Goal: Use online tool/utility: Utilize a website feature to perform a specific function

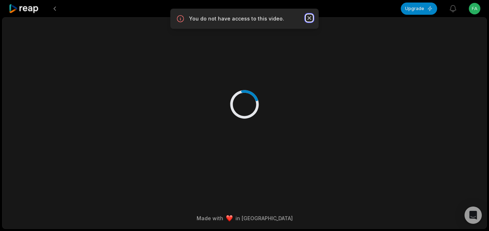
click at [308, 18] on icon "button" at bounding box center [309, 17] width 7 height 7
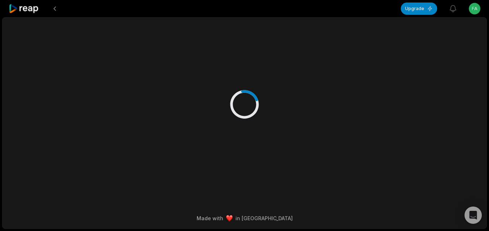
click at [33, 10] on icon at bounding box center [24, 9] width 31 height 10
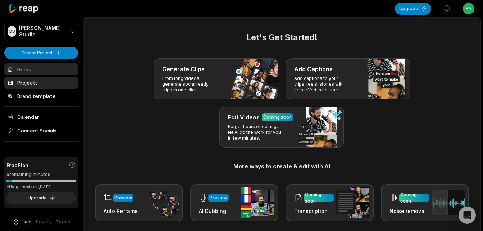
click at [27, 77] on link "Projects" at bounding box center [41, 83] width 74 height 12
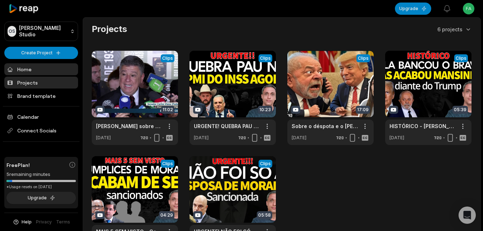
click at [21, 72] on link "Home" at bounding box center [41, 69] width 74 height 12
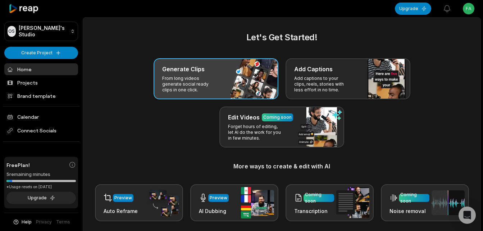
click at [161, 87] on div "Generate Clips From long videos generate social ready clips in one click." at bounding box center [216, 78] width 125 height 41
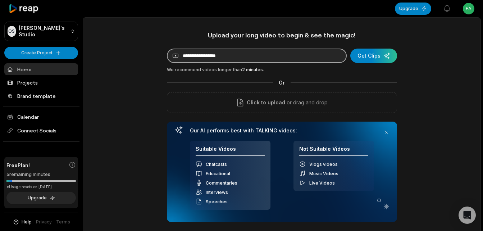
click at [247, 54] on input at bounding box center [257, 56] width 180 height 14
paste input "**********"
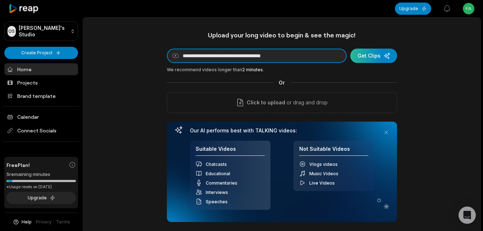
type input "**********"
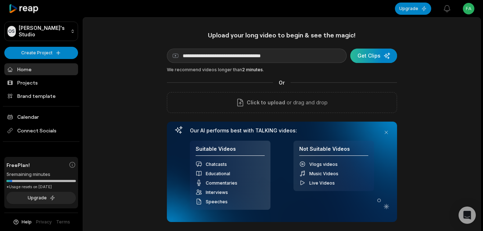
click at [375, 52] on div "submit" at bounding box center [374, 56] width 47 height 14
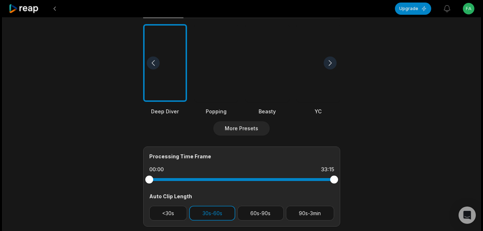
scroll to position [216, 0]
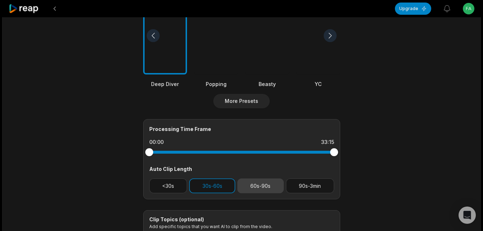
click at [264, 187] on button "60s-90s" at bounding box center [261, 186] width 46 height 15
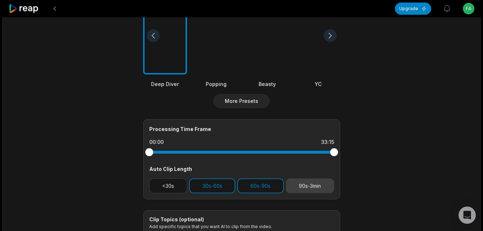
click at [317, 186] on button "90s-3min" at bounding box center [310, 186] width 48 height 15
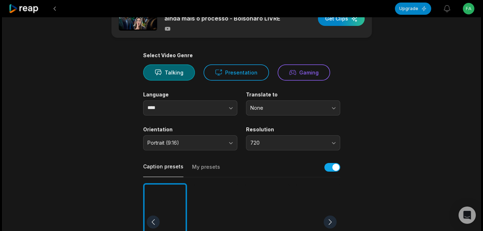
scroll to position [0, 0]
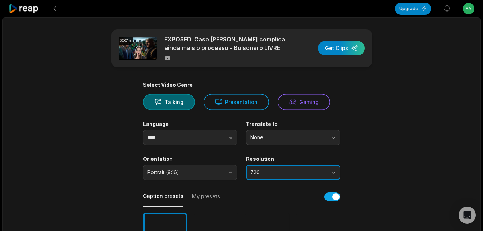
click at [336, 170] on button "720" at bounding box center [293, 172] width 94 height 15
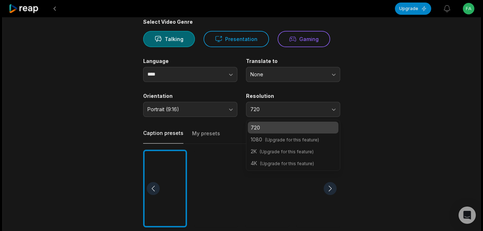
scroll to position [72, 0]
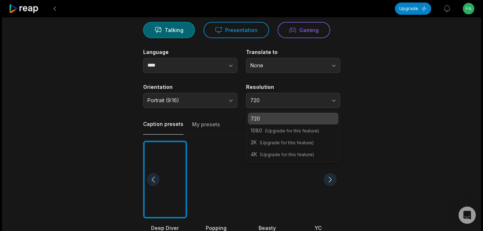
click at [364, 113] on main "33:15 EXPOSED: Caso Filipe Martins complica ainda mais o processo - Bolsonaro L…" at bounding box center [242, 177] width 348 height 441
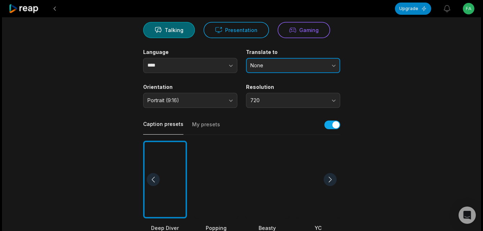
click at [318, 68] on span "None" at bounding box center [289, 65] width 76 height 6
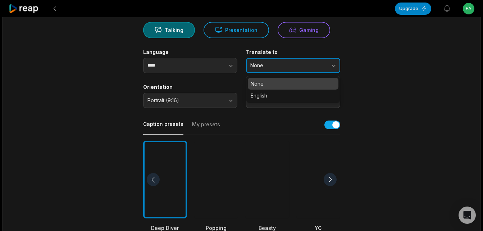
click at [318, 68] on span "None" at bounding box center [289, 65] width 76 height 6
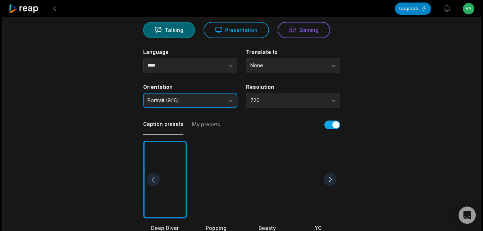
click at [196, 101] on span "Portrait (9:16)" at bounding box center [186, 100] width 76 height 6
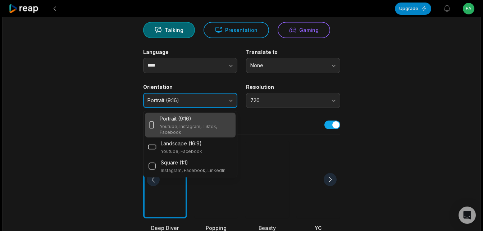
click at [196, 101] on span "Portrait (9:16)" at bounding box center [186, 100] width 76 height 6
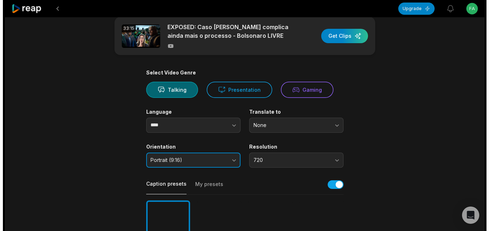
scroll to position [0, 0]
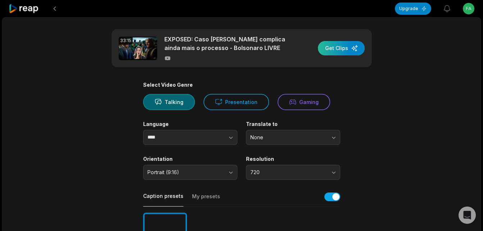
click at [347, 49] on div "button" at bounding box center [341, 48] width 47 height 14
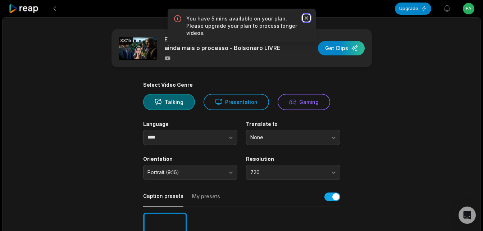
click at [305, 18] on icon "button" at bounding box center [306, 17] width 7 height 7
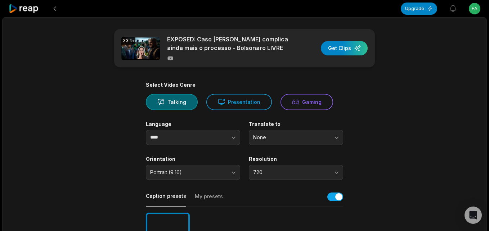
click at [465, 14] on html "Upgrade View notifications Open user menu 33:15 EXPOSED: Caso Filipe Martins co…" at bounding box center [244, 115] width 489 height 231
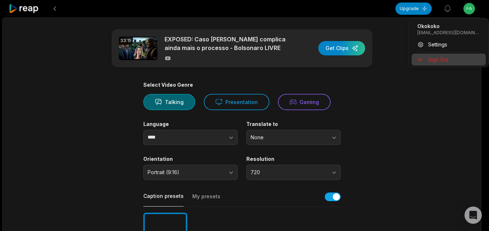
click at [436, 61] on span "Sign Out" at bounding box center [438, 60] width 20 height 8
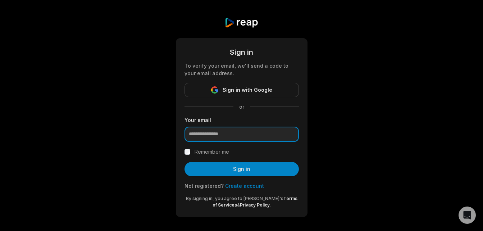
click at [239, 136] on input "email" at bounding box center [242, 134] width 114 height 15
click at [254, 135] on input "email" at bounding box center [242, 134] width 114 height 15
paste input "**********"
type input "**********"
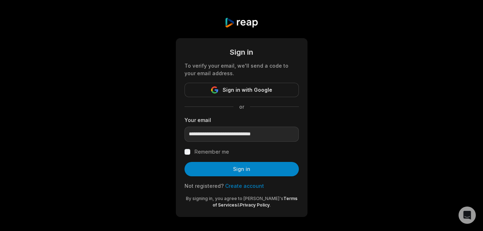
click at [235, 186] on link "Create account" at bounding box center [244, 186] width 39 height 6
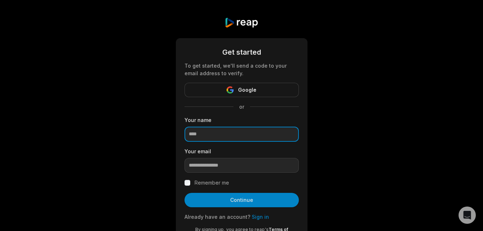
click at [220, 131] on input at bounding box center [242, 134] width 114 height 15
type input "*******"
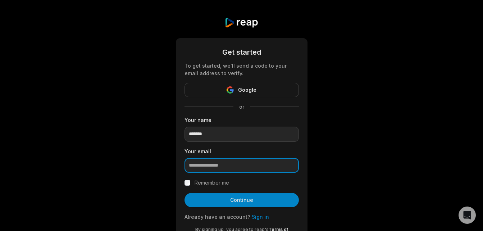
click at [217, 167] on input "email" at bounding box center [242, 165] width 114 height 15
paste input "**********"
type input "**********"
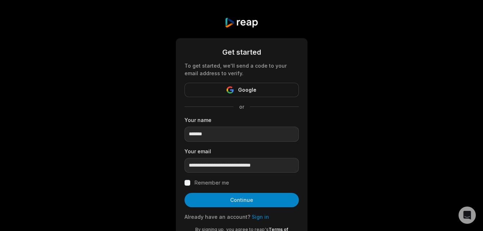
click at [298, 149] on label "Your email" at bounding box center [242, 152] width 114 height 8
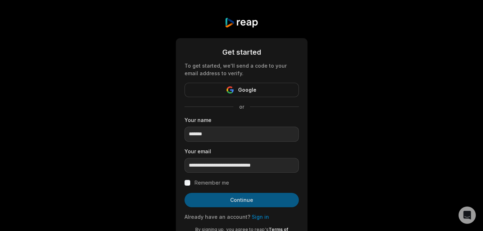
click at [234, 199] on button "Continue" at bounding box center [242, 200] width 114 height 14
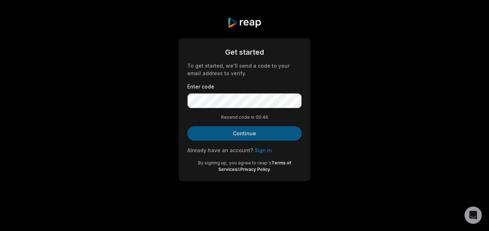
click at [251, 139] on button "Continue" at bounding box center [244, 133] width 114 height 14
